Goal: Transaction & Acquisition: Purchase product/service

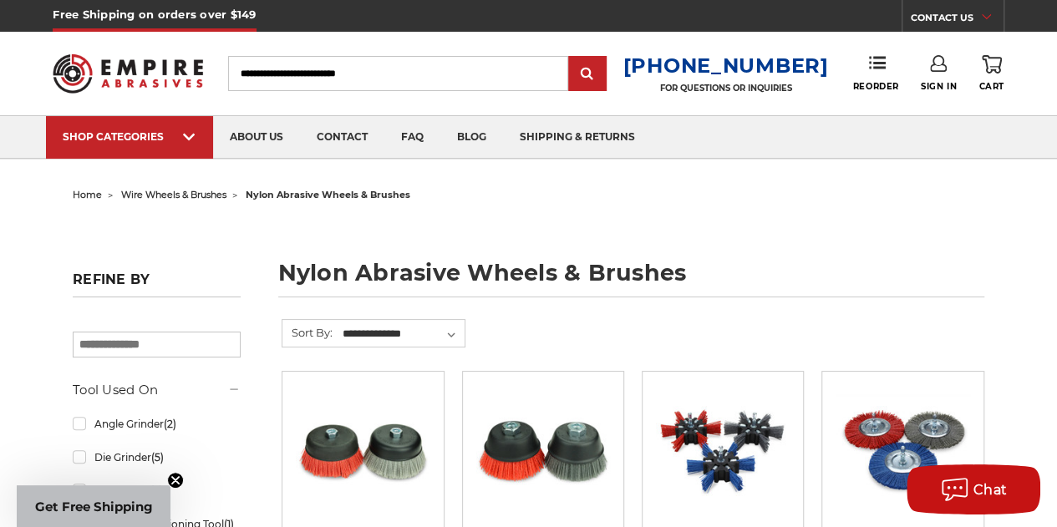
scroll to position [251, 0]
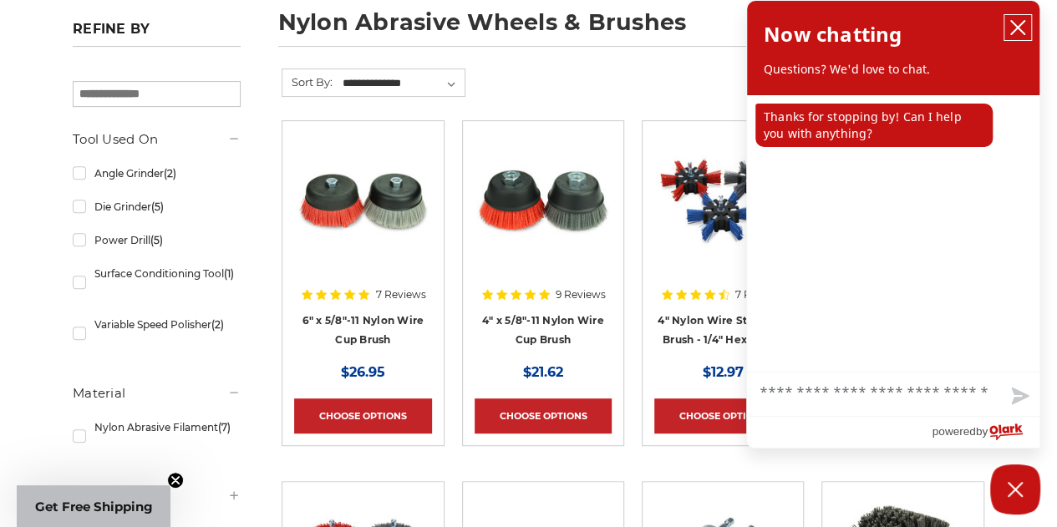
click at [1017, 23] on icon "close chatbox" at bounding box center [1017, 27] width 17 height 17
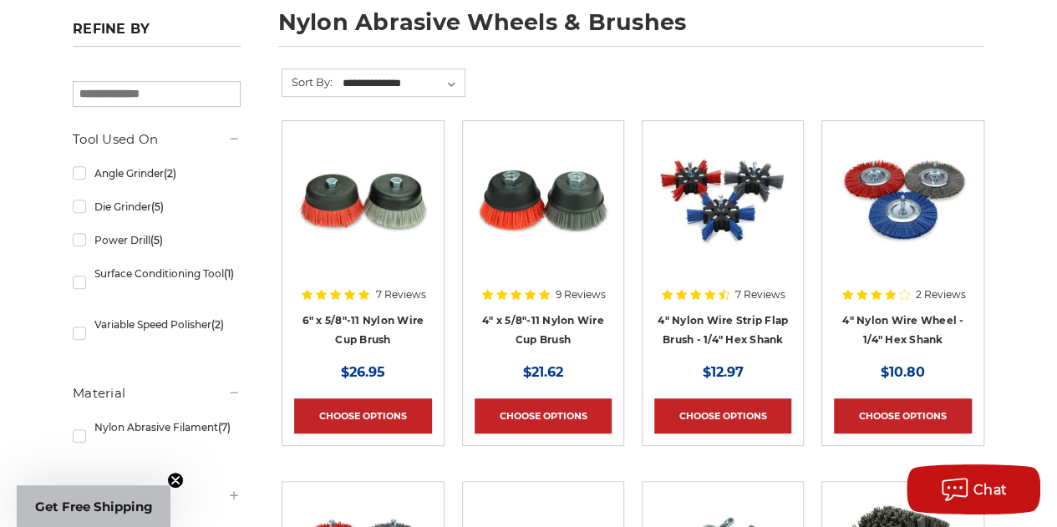
drag, startPoint x: 550, startPoint y: 206, endPoint x: 522, endPoint y: 245, distance: 47.3
click at [522, 245] on img at bounding box center [543, 200] width 134 height 134
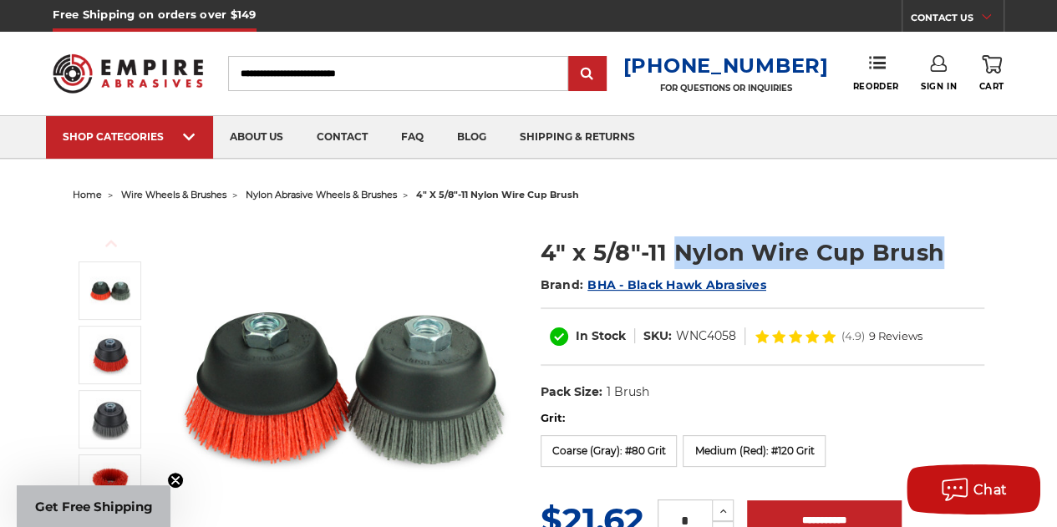
drag, startPoint x: 938, startPoint y: 253, endPoint x: 677, endPoint y: 256, distance: 261.4
click at [677, 256] on h1 "4" x 5/8"-11 Nylon Wire Cup Brush" at bounding box center [762, 252] width 444 height 33
copy h1 "Nylon Wire Cup Brush"
